Goal: Transaction & Acquisition: Purchase product/service

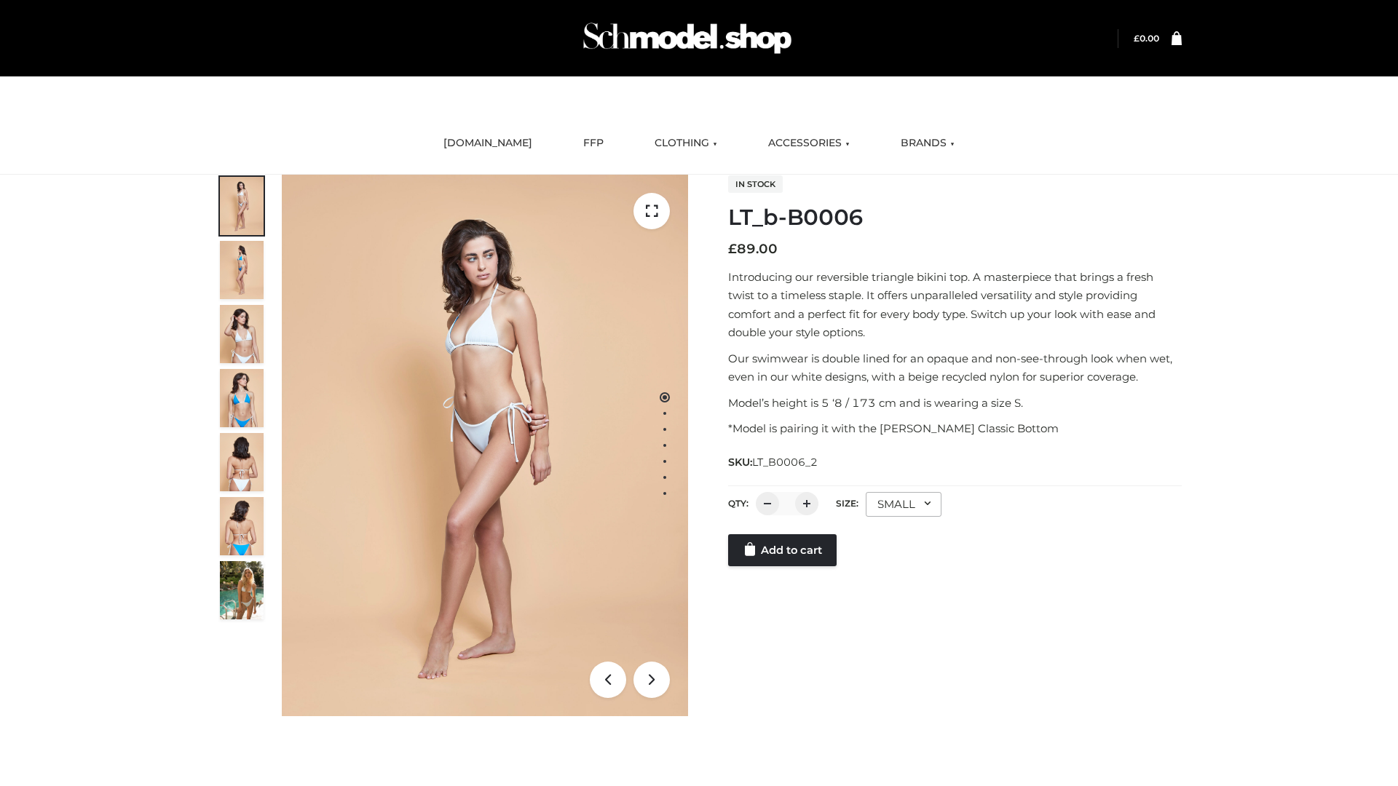
click at [784, 550] on link "Add to cart" at bounding box center [782, 550] width 108 height 32
